Goal: Check status: Check status

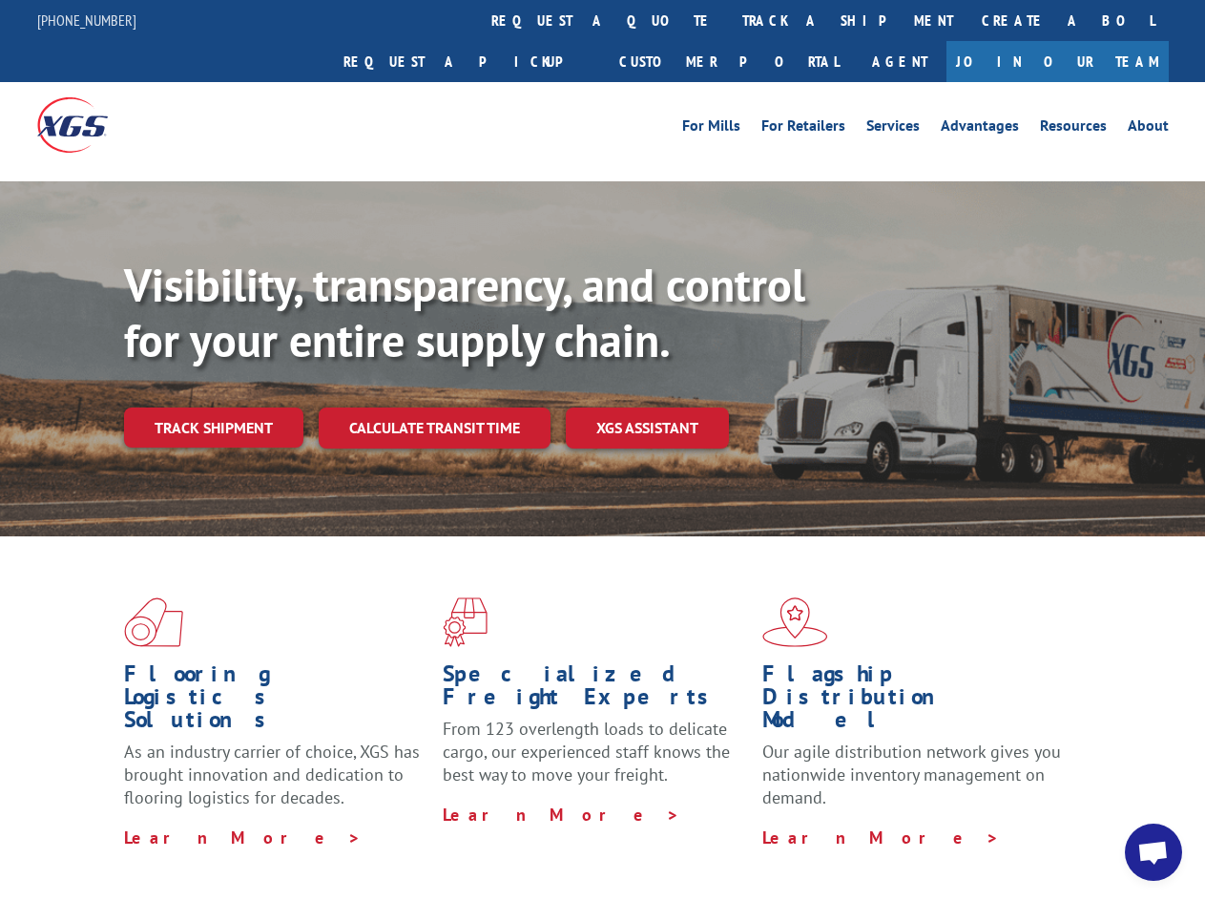
click at [602, 449] on div "Visibility, transparency, and control for your entire supply chain. Track shipm…" at bounding box center [664, 391] width 1081 height 266
click at [728, 20] on link "track a shipment" at bounding box center [847, 20] width 239 height 41
click at [0, 0] on div "Track Shipment Enter your information below to track your shipment(s). Select c…" at bounding box center [0, 0] width 0 height 0
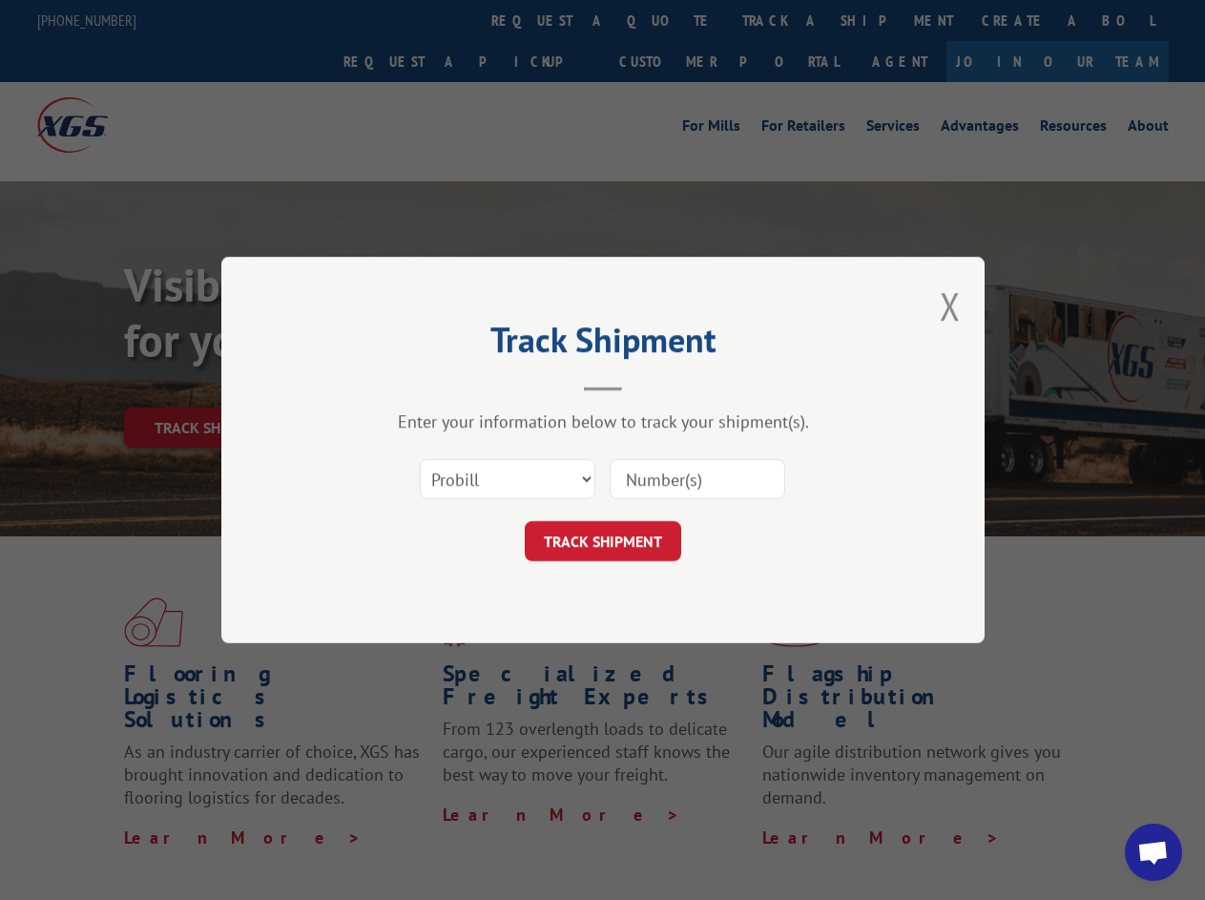
click at [785, 20] on div "Track Shipment Enter your information below to track your shipment(s). Select c…" at bounding box center [602, 450] width 1205 height 900
click at [213, 385] on div "Track Shipment Enter your information below to track your shipment(s). Select c…" at bounding box center [602, 450] width 1205 height 900
click at [433, 385] on header "Track Shipment" at bounding box center [603, 358] width 572 height 65
click at [648, 385] on header "Track Shipment" at bounding box center [603, 358] width 572 height 65
click at [1153, 852] on span "Open chat" at bounding box center [1152, 853] width 31 height 27
